Goal: Ask a question

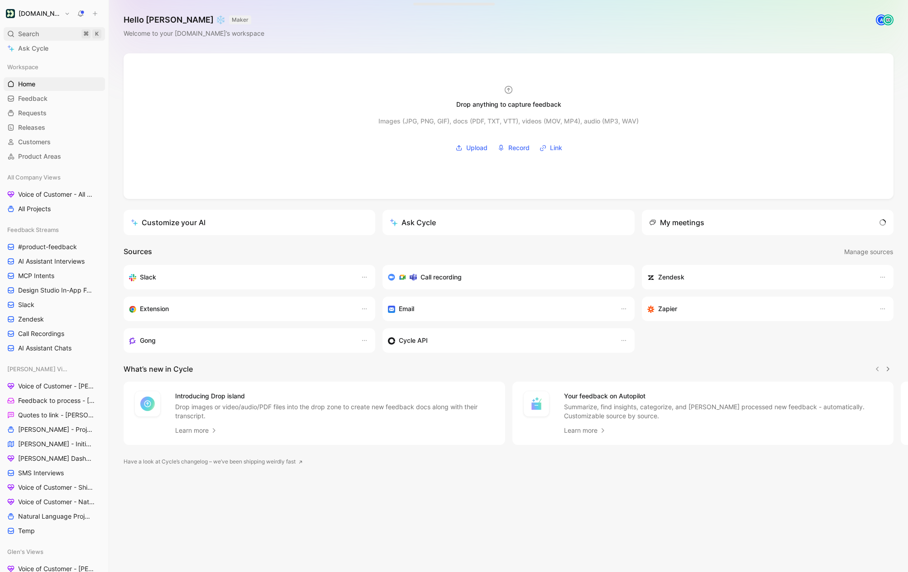
click at [29, 35] on span "Search" at bounding box center [28, 34] width 21 height 11
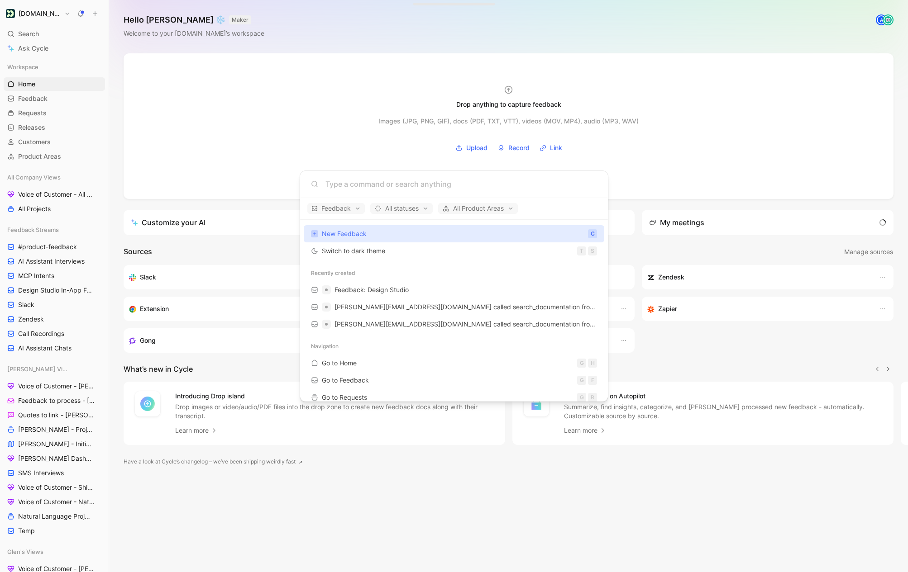
click at [334, 185] on input at bounding box center [460, 184] width 271 height 11
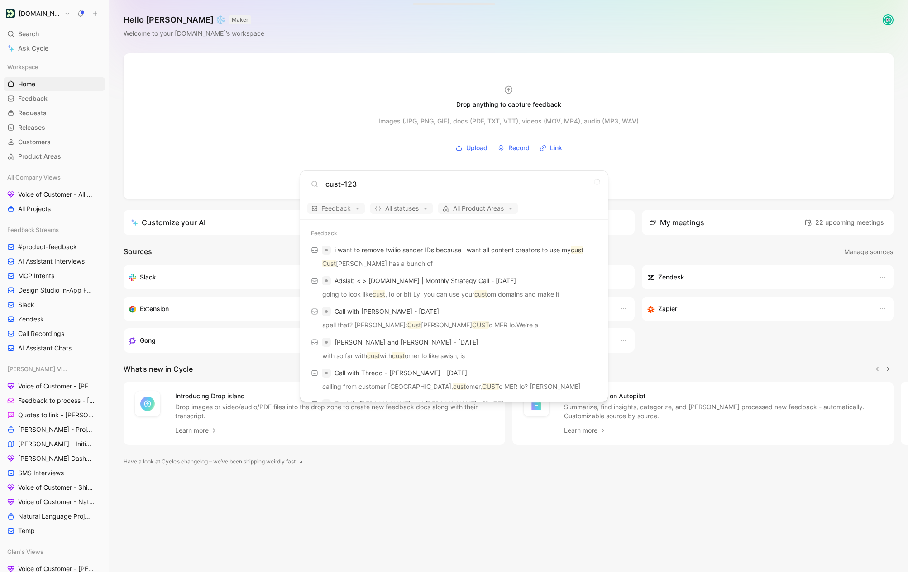
type input "cust-123"
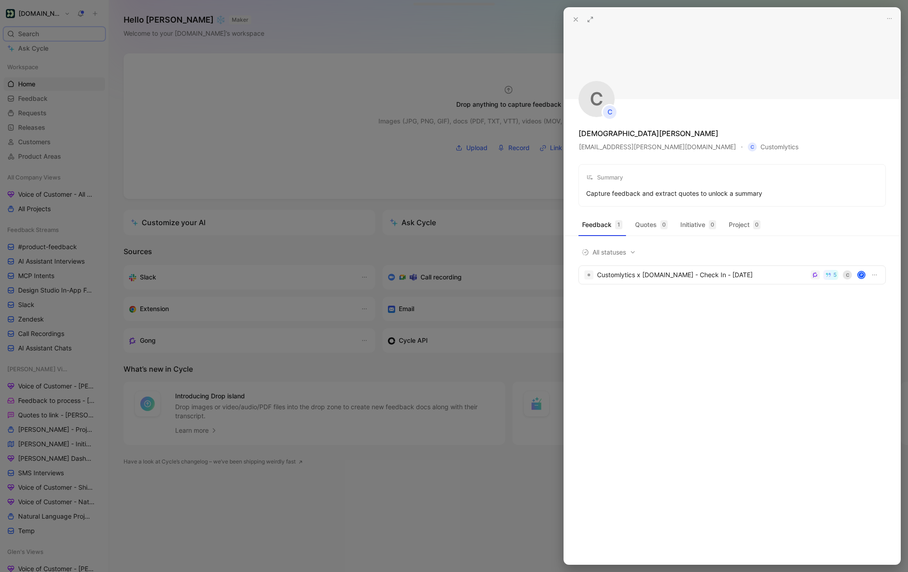
click at [575, 17] on icon at bounding box center [575, 19] width 7 height 7
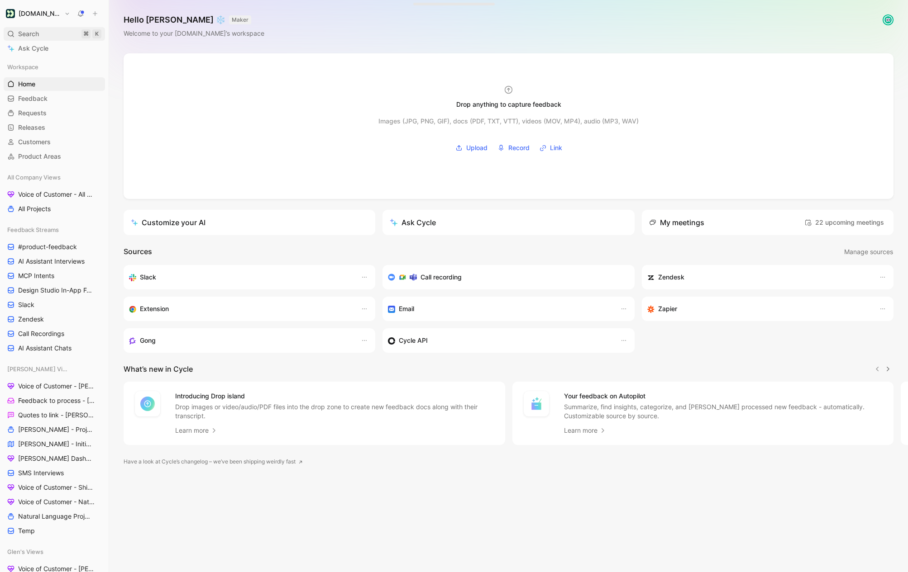
click at [47, 30] on div "Search ⌘ K" at bounding box center [54, 34] width 101 height 14
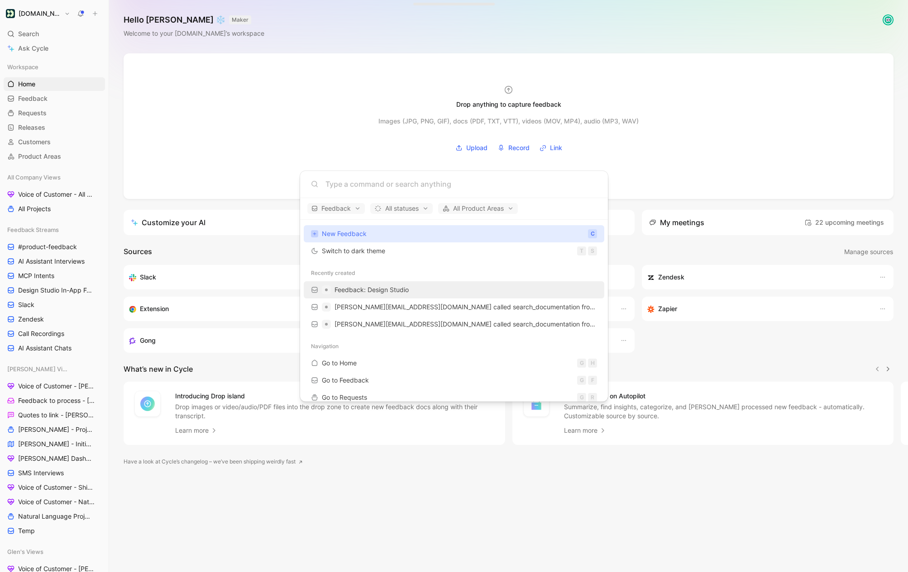
click at [380, 293] on span "Feedback: Design Studio" at bounding box center [371, 290] width 74 height 8
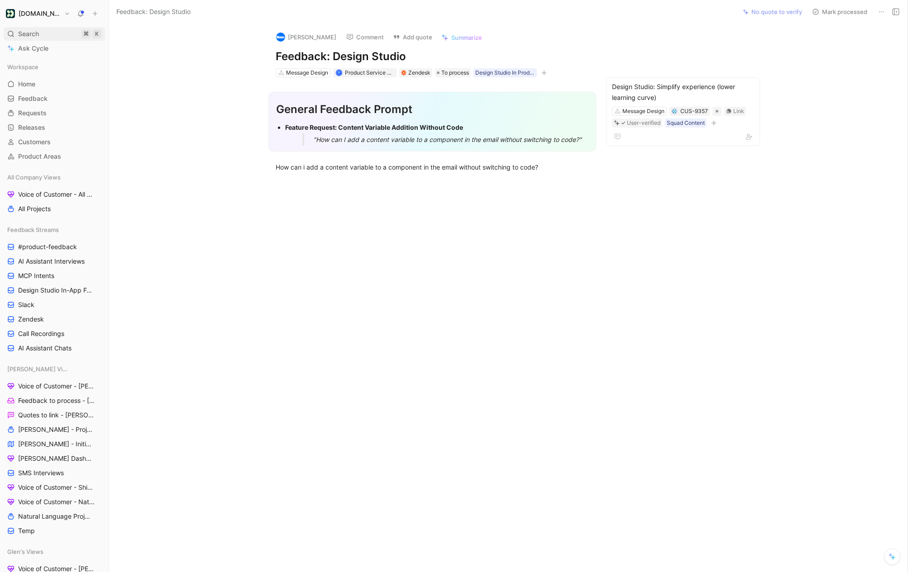
click at [37, 32] on span "Search" at bounding box center [28, 34] width 21 height 11
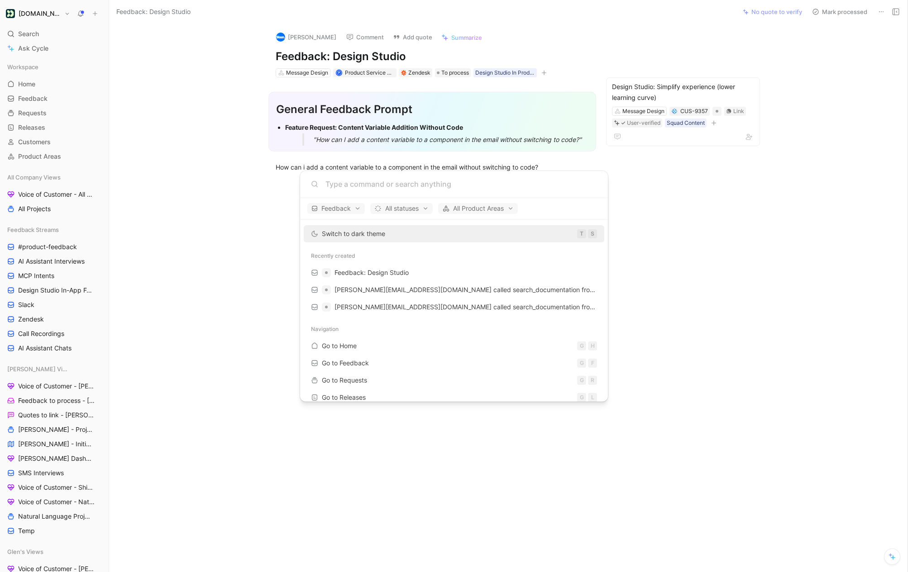
click at [48, 144] on body "[DOMAIN_NAME] Search ⌘ K Ask Cycle Workspace Home G then H Feedback G then F Re…" at bounding box center [454, 286] width 908 height 572
click at [48, 144] on span "Customers" at bounding box center [34, 142] width 33 height 9
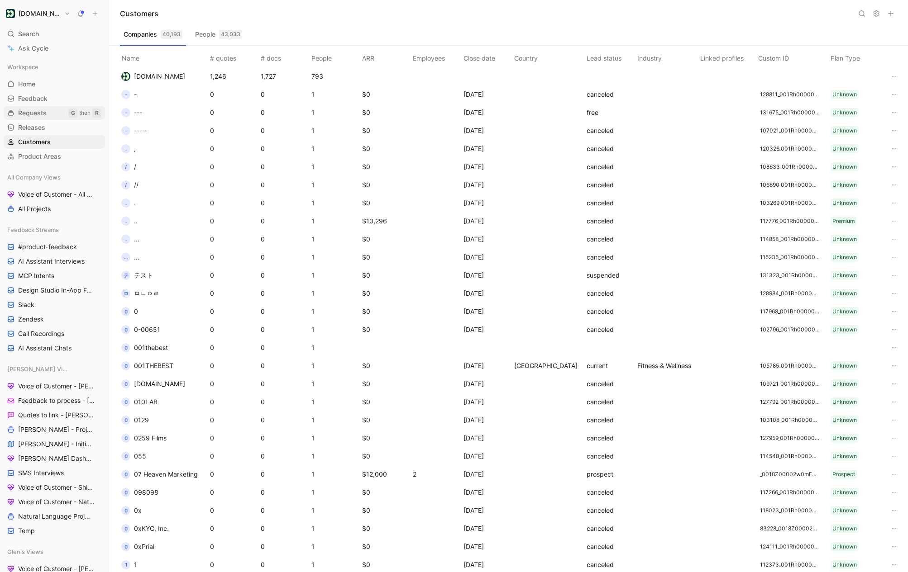
click at [43, 113] on span "Requests" at bounding box center [32, 113] width 29 height 9
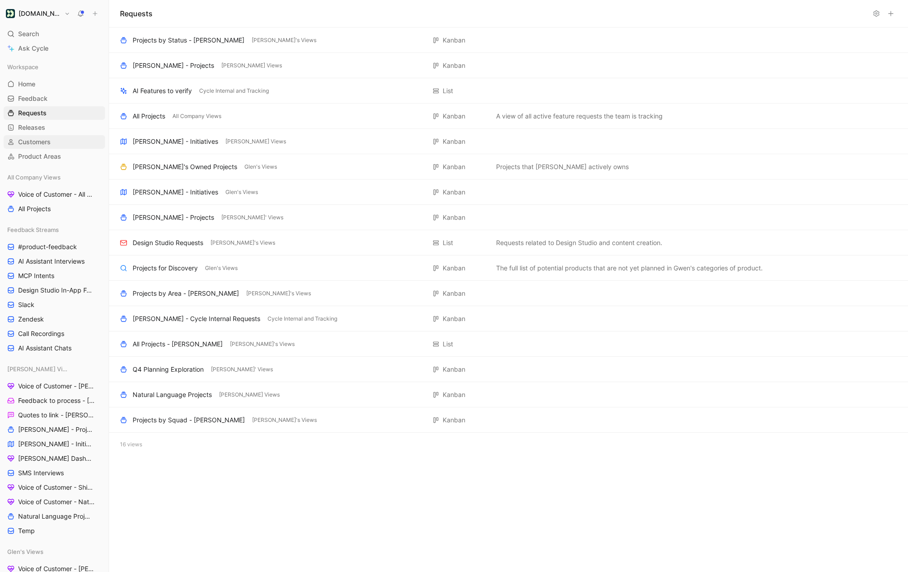
click at [65, 137] on link "Customers" at bounding box center [54, 142] width 101 height 14
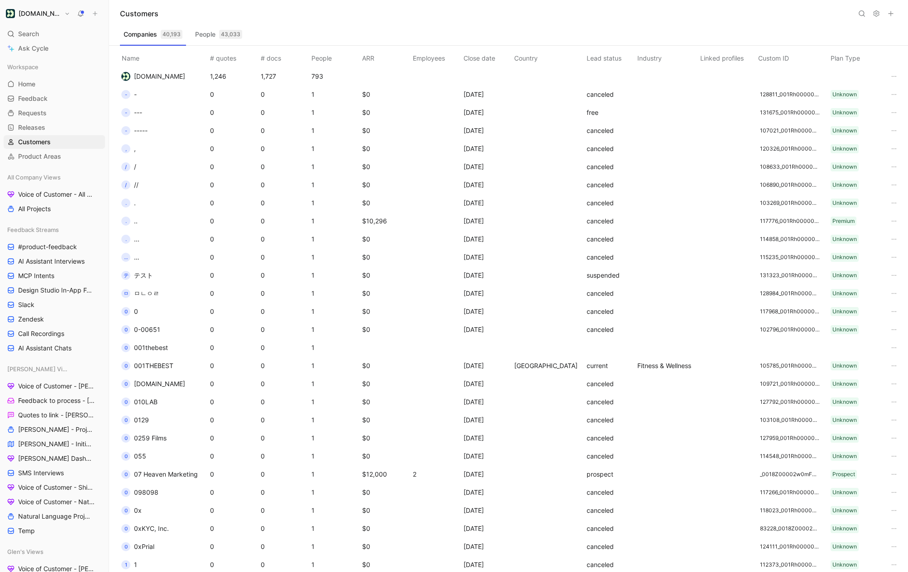
click at [860, 9] on button at bounding box center [861, 13] width 13 height 13
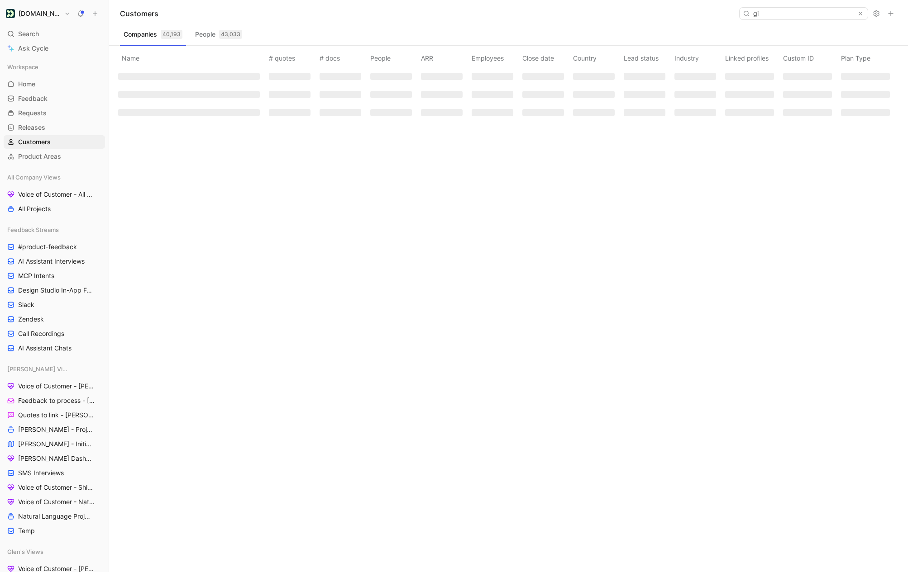
type input "g"
type input "figma"
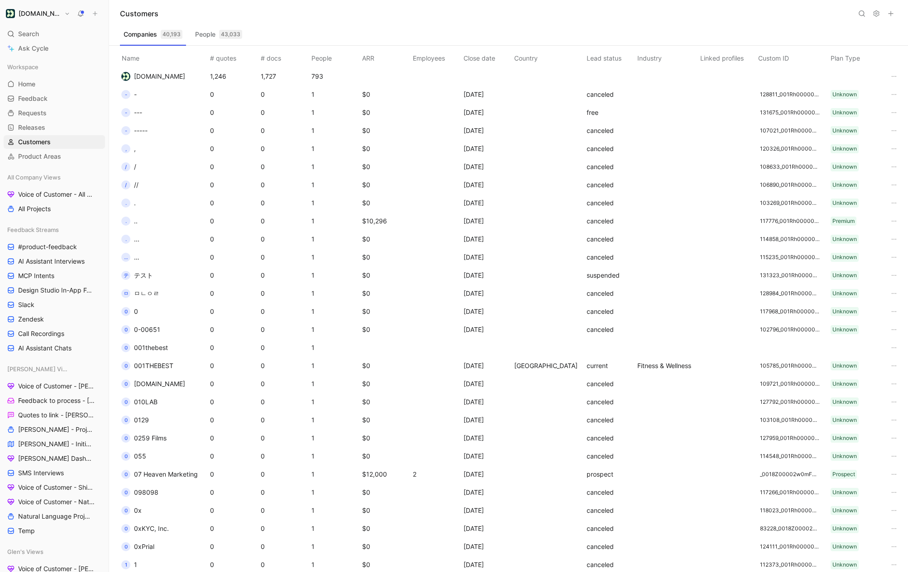
click at [860, 14] on icon at bounding box center [861, 13] width 7 height 7
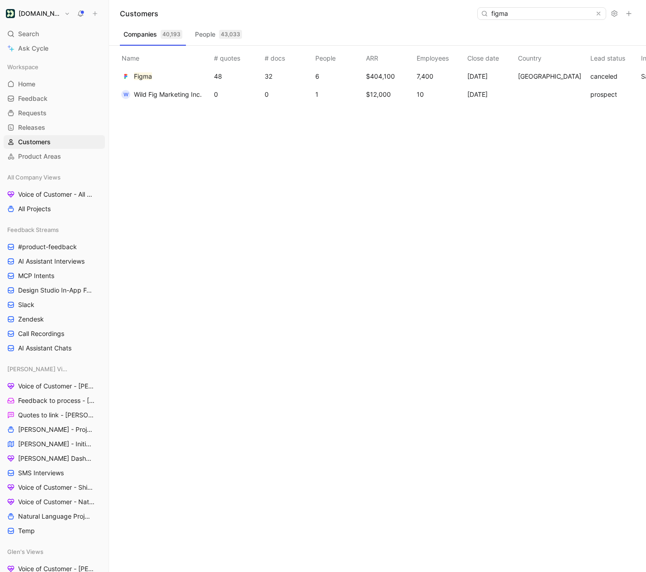
type input "figma"
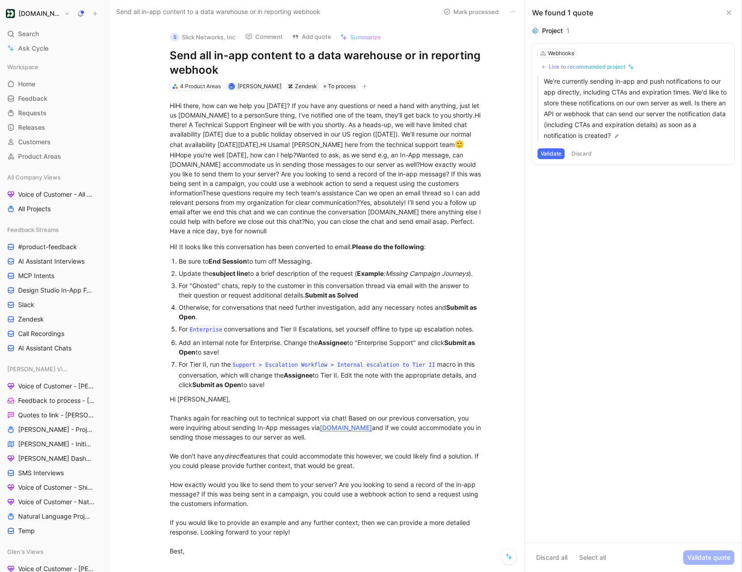
click at [59, 17] on button "[DOMAIN_NAME]" at bounding box center [38, 13] width 69 height 13
click at [130, 156] on div at bounding box center [371, 286] width 742 height 572
click at [28, 32] on span "Search" at bounding box center [28, 34] width 21 height 11
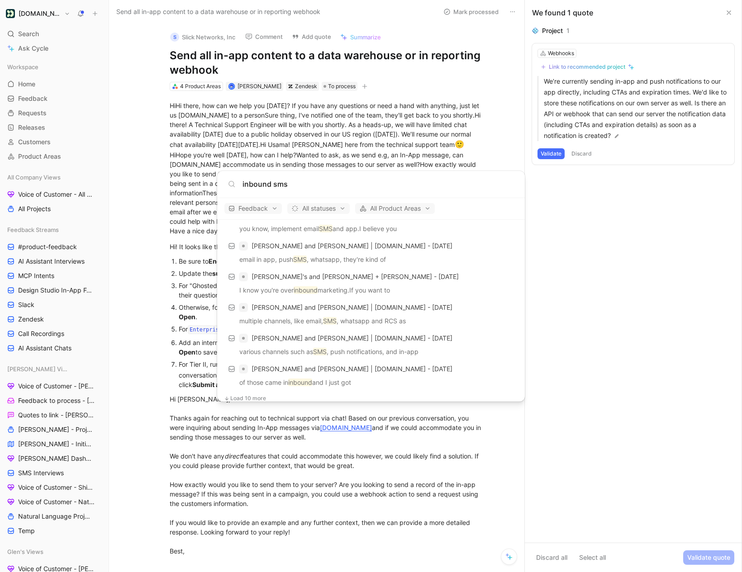
scroll to position [475, 0]
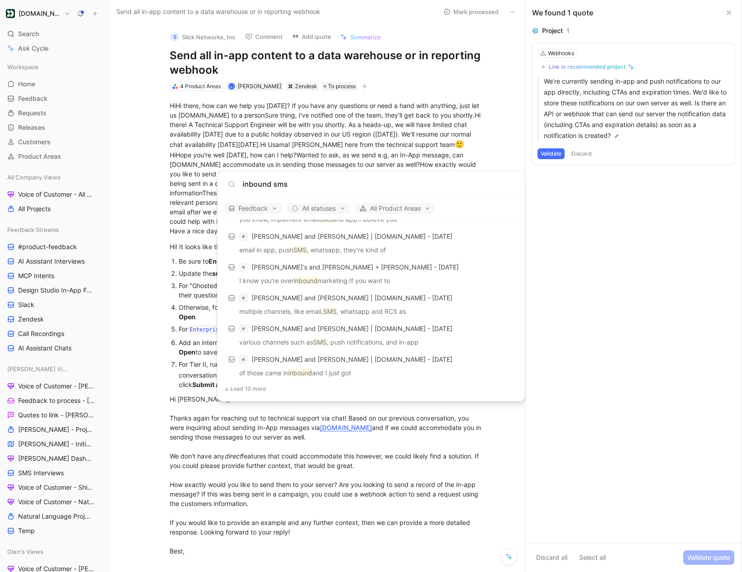
click at [272, 189] on input "inbound sms" at bounding box center [377, 184] width 271 height 11
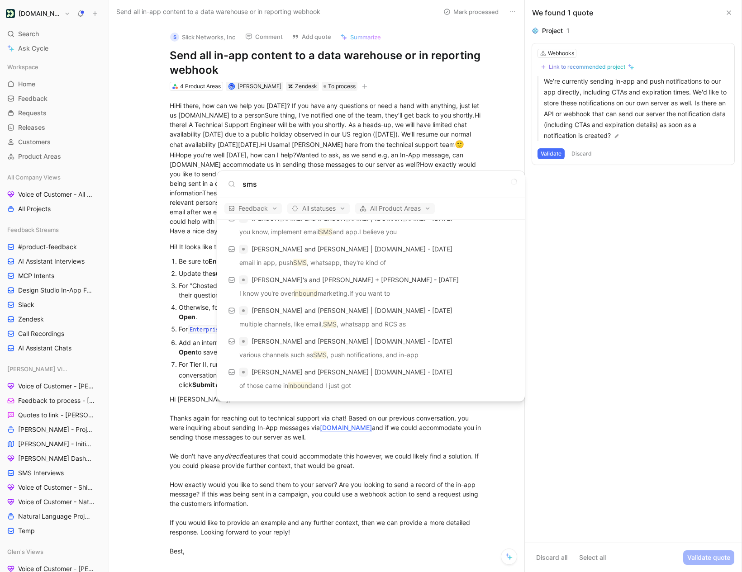
scroll to position [514, 0]
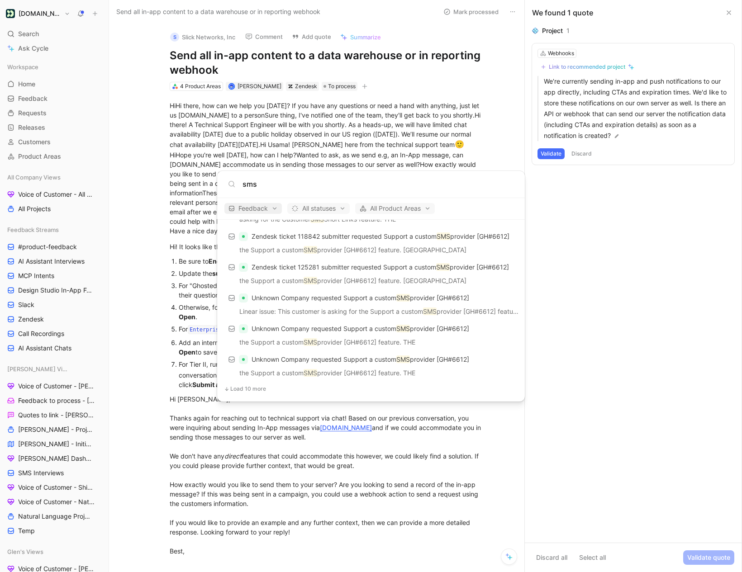
click at [270, 209] on span "Feedback" at bounding box center [252, 208] width 49 height 11
click at [307, 255] on div "Requests" at bounding box center [270, 254] width 86 height 14
click at [305, 226] on div "Feedback" at bounding box center [270, 225] width 86 height 14
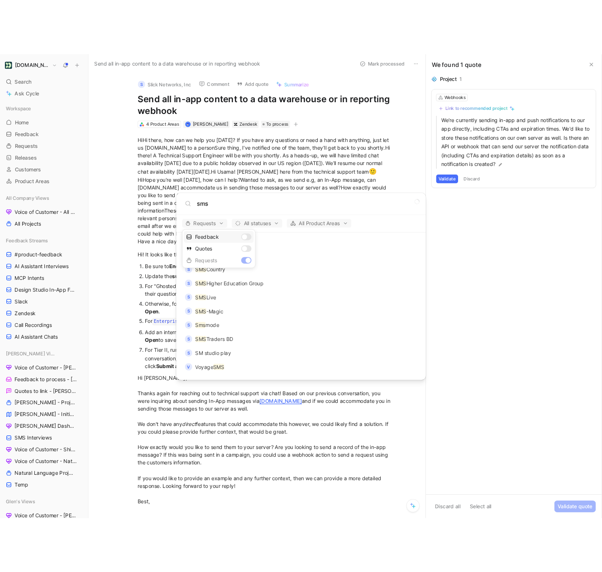
scroll to position [0, 0]
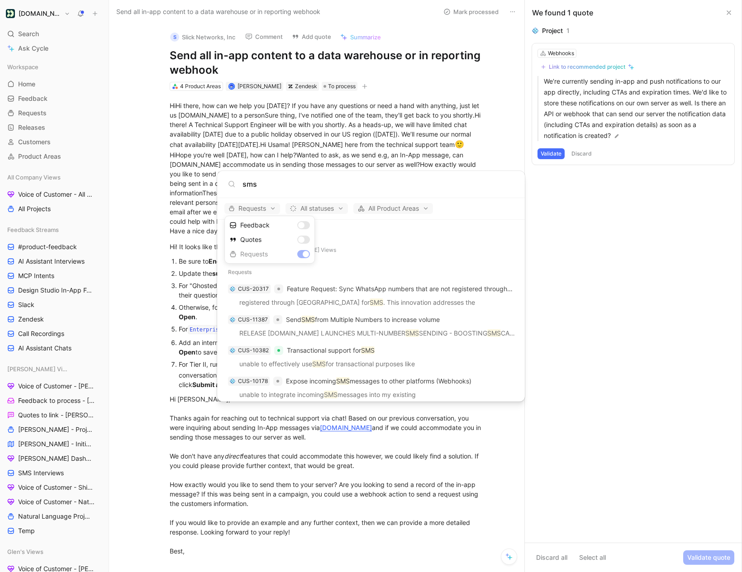
click at [271, 181] on div at bounding box center [371, 286] width 742 height 572
click at [272, 186] on input "sms" at bounding box center [377, 184] width 271 height 11
type input "s"
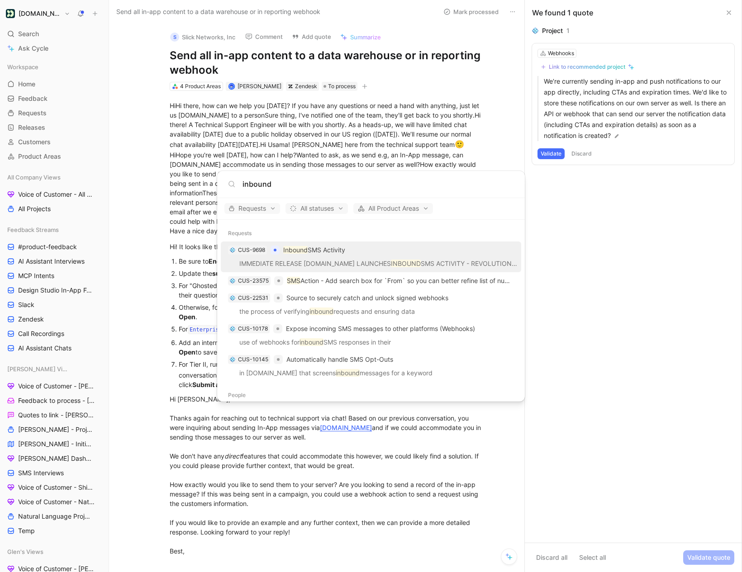
type input "inbound"
click at [337, 257] on div "CUS-9698 Inbound SMS Activity" at bounding box center [370, 250] width 295 height 16
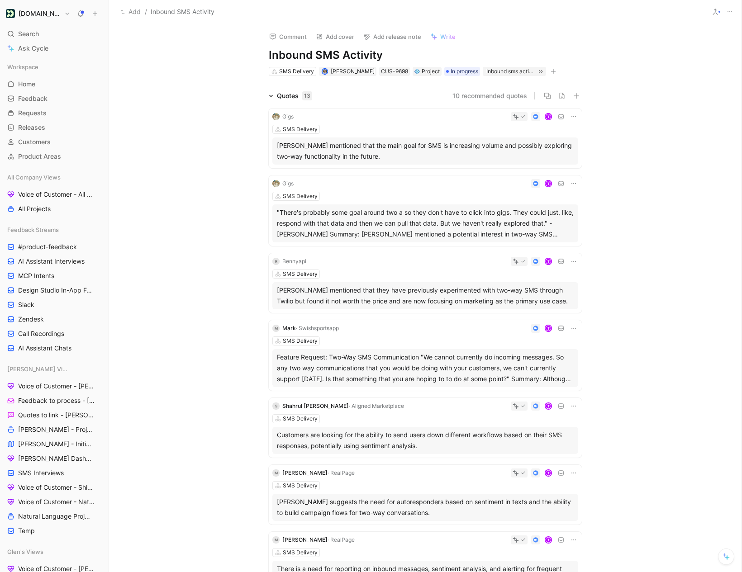
click at [505, 93] on button "10 recommended quotes" at bounding box center [489, 95] width 75 height 11
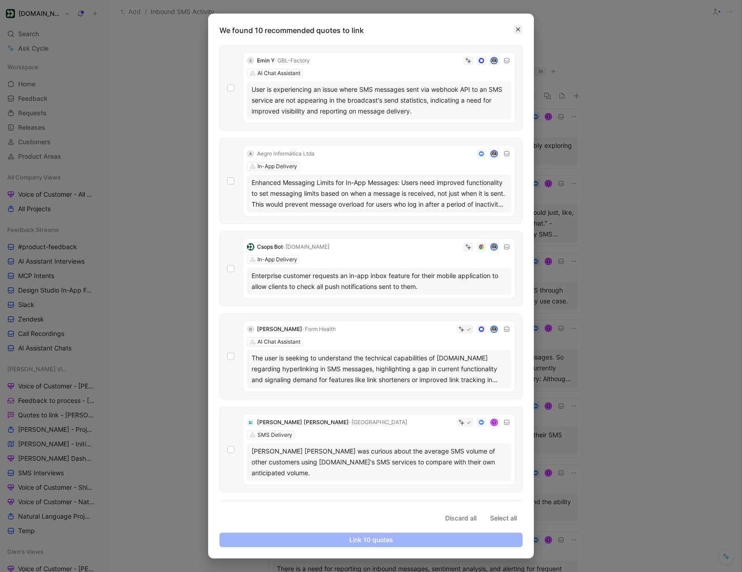
click at [518, 32] on icon "button" at bounding box center [517, 29] width 5 height 5
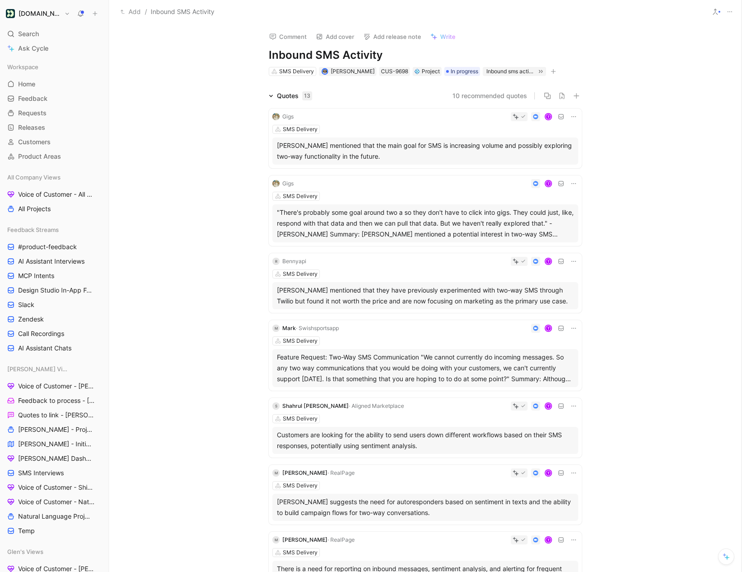
click at [728, 558] on icon at bounding box center [725, 556] width 7 height 7
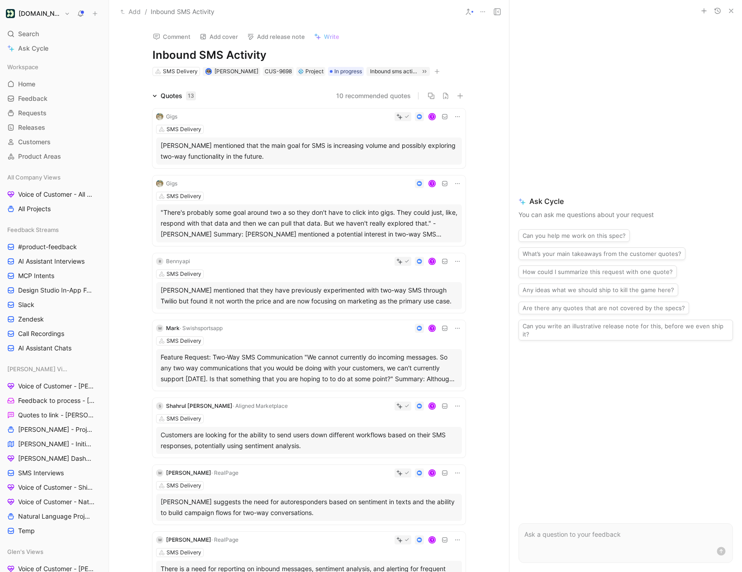
click at [542, 530] on p at bounding box center [625, 534] width 203 height 11
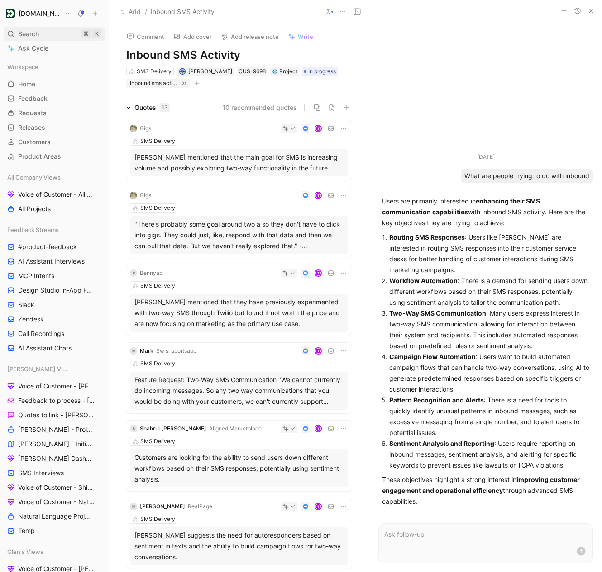
click at [29, 36] on span "Search" at bounding box center [28, 34] width 21 height 11
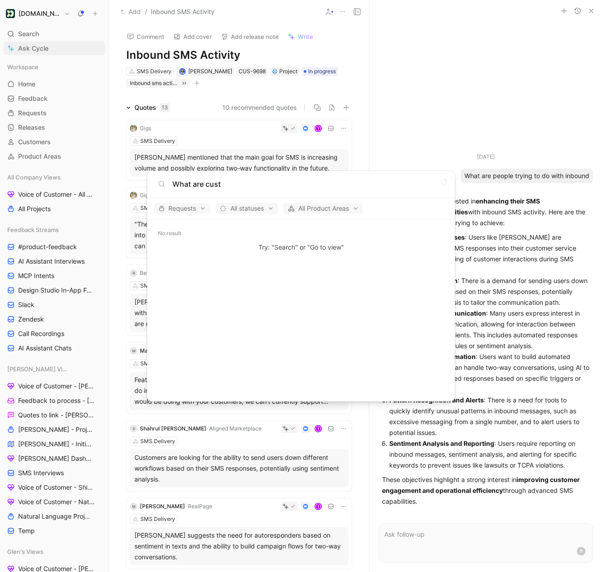
type input "What are cust"
click at [37, 43] on body "[DOMAIN_NAME] Search ⌘ K Ask Cycle Workspace Home G then H Feedback G then F Re…" at bounding box center [301, 286] width 602 height 572
click at [37, 48] on span "Ask Cycle" at bounding box center [33, 48] width 30 height 11
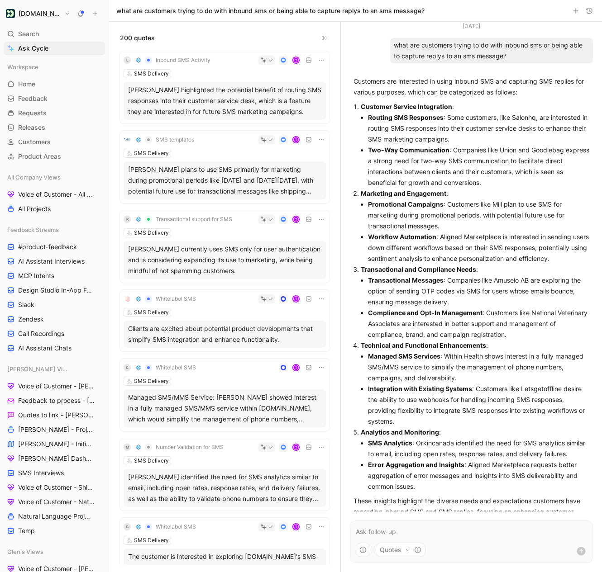
click at [97, 15] on icon at bounding box center [95, 13] width 6 height 6
click at [147, 33] on button "New request r" at bounding box center [155, 32] width 97 height 15
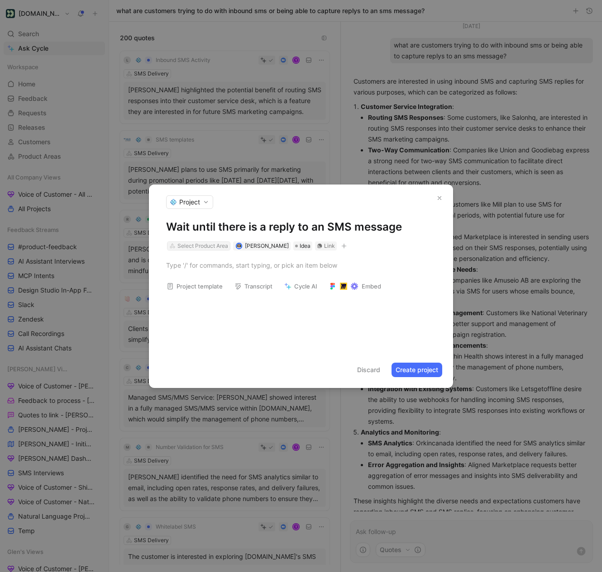
click at [190, 245] on div "Select Product Area" at bounding box center [202, 246] width 51 height 9
type input "sms"
click at [189, 281] on span "Delivery" at bounding box center [197, 280] width 24 height 8
click at [320, 269] on div at bounding box center [301, 266] width 270 height 10
click at [413, 373] on button "Create project" at bounding box center [416, 370] width 51 height 14
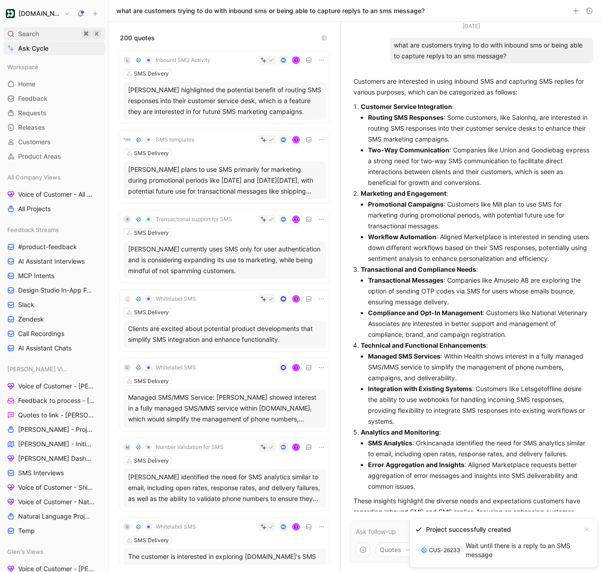
click at [31, 29] on span "Search" at bounding box center [28, 34] width 21 height 11
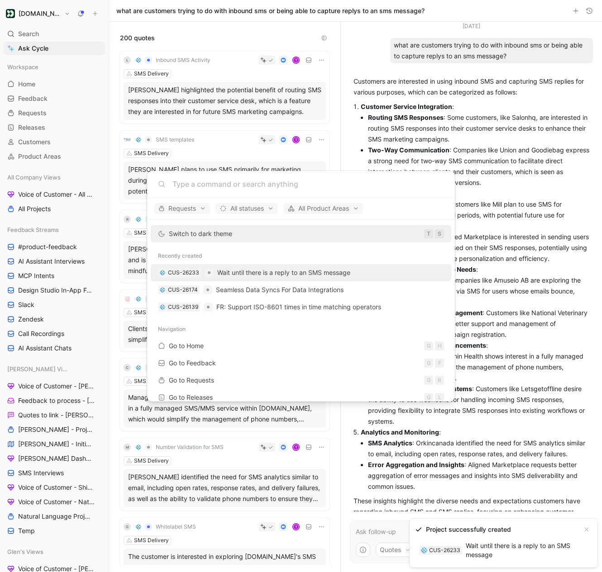
click at [287, 271] on span "Wait until there is a reply to an SMS message" at bounding box center [283, 273] width 133 height 8
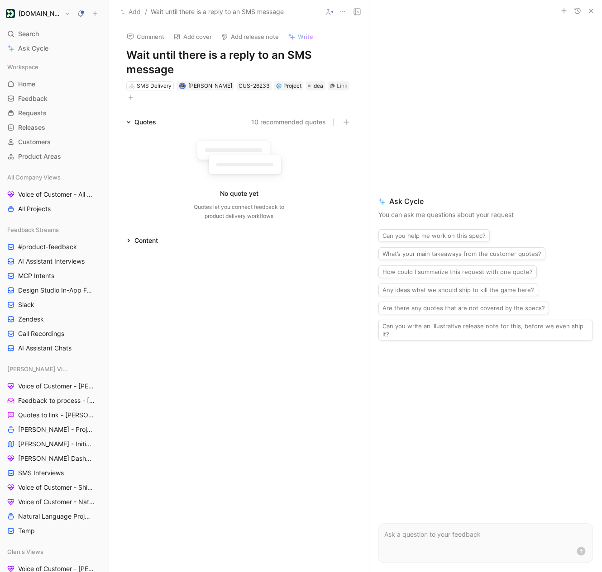
click at [144, 241] on div "Content" at bounding box center [146, 240] width 24 height 11
click at [138, 241] on div "Content" at bounding box center [146, 240] width 24 height 11
click at [301, 125] on button "10 recommended quotes" at bounding box center [288, 122] width 75 height 11
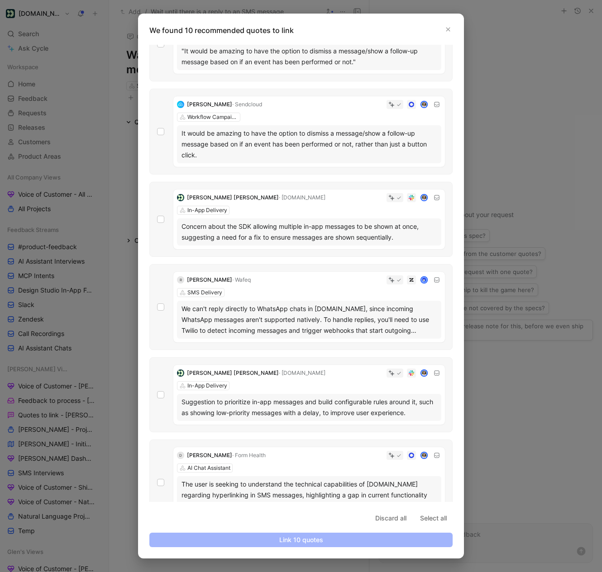
scroll to position [295, 0]
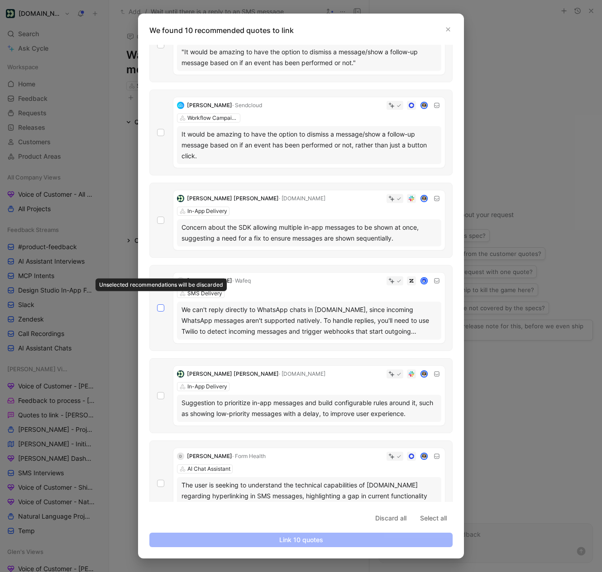
click at [161, 305] on icon at bounding box center [160, 307] width 5 height 5
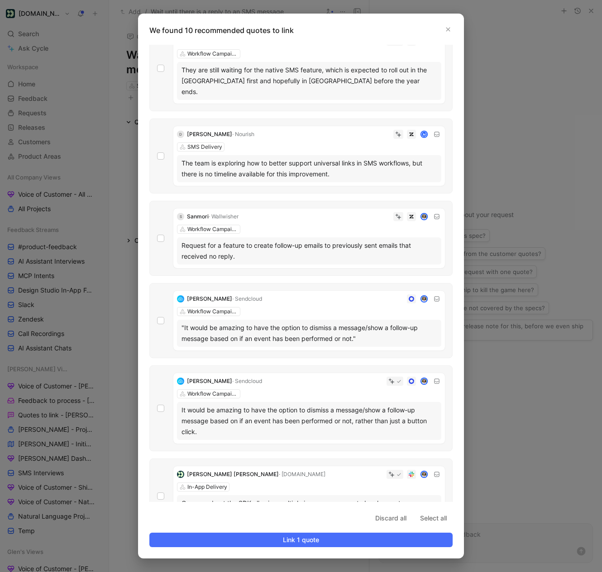
scroll to position [0, 0]
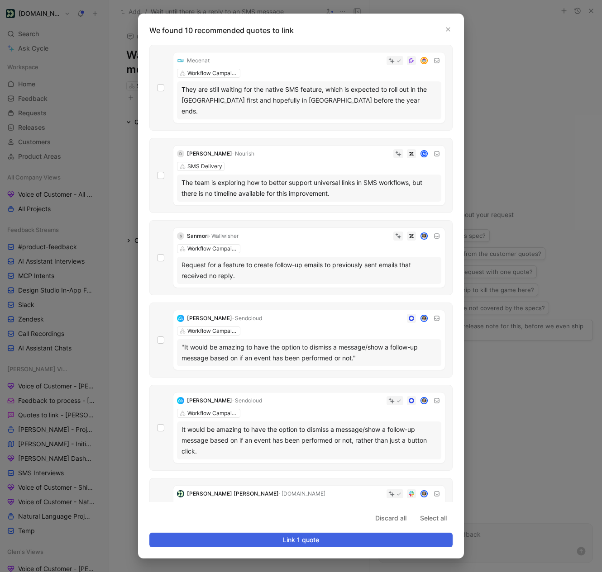
click at [314, 541] on span "Link 1 quote" at bounding box center [301, 540] width 288 height 11
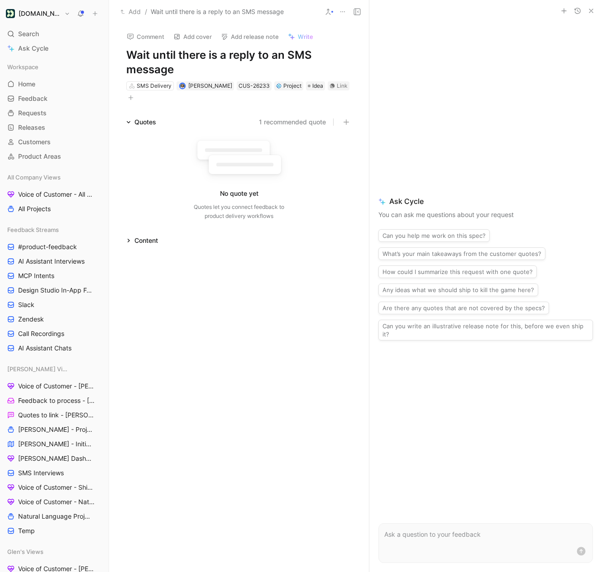
click at [296, 123] on button "1 recommended quote" at bounding box center [292, 122] width 67 height 11
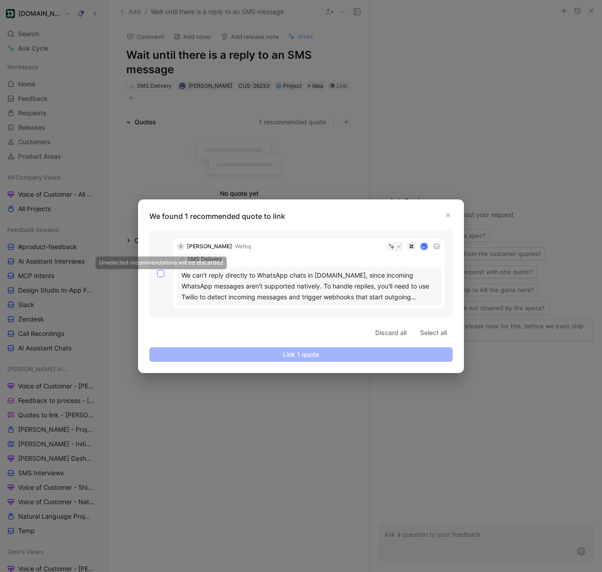
click at [159, 274] on icon at bounding box center [161, 273] width 4 height 3
click at [157, 270] on input "checkbox" at bounding box center [157, 270] width 0 height 0
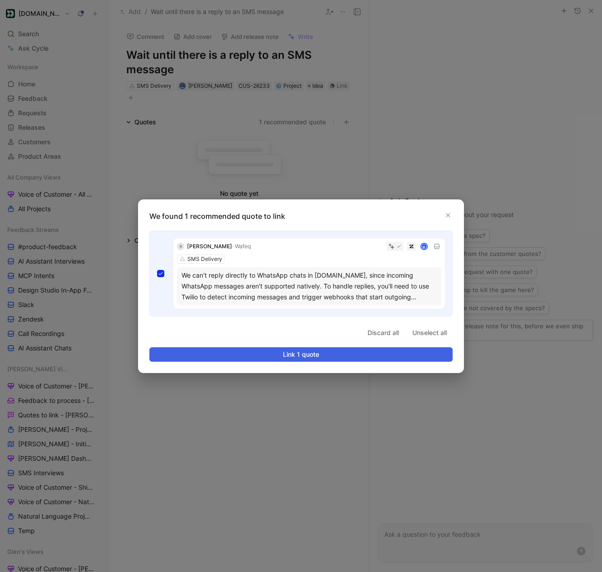
click at [310, 356] on span "Link 1 quote" at bounding box center [301, 354] width 288 height 11
